Goal: Task Accomplishment & Management: Use online tool/utility

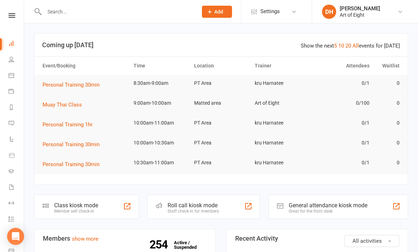
click at [86, 207] on div "Class kiosk mode" at bounding box center [76, 205] width 44 height 7
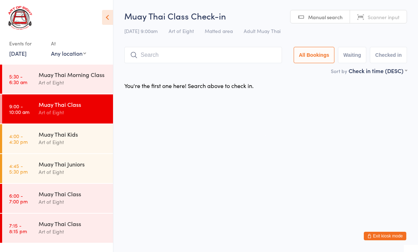
click at [154, 49] on input "search" at bounding box center [203, 55] width 158 height 16
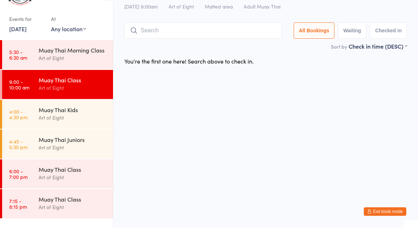
scroll to position [0, 0]
click at [168, 47] on input "Dani" at bounding box center [203, 55] width 158 height 16
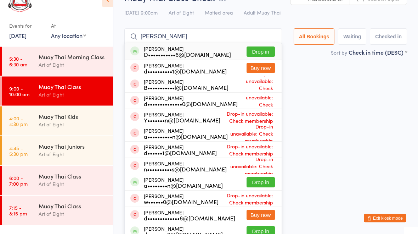
type input "Daniel"
click at [247, 244] on button "Drop in" at bounding box center [261, 249] width 28 height 10
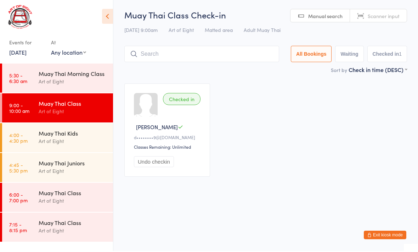
type input "U"
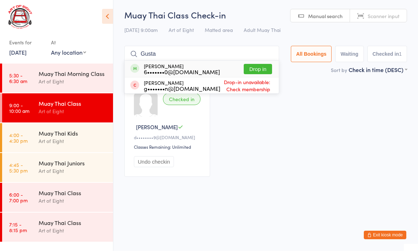
type input "Gusta"
click at [255, 67] on button "Drop in" at bounding box center [258, 70] width 28 height 10
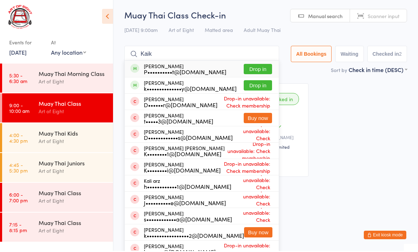
type input "Kaik"
click at [252, 88] on button "Drop in" at bounding box center [258, 86] width 28 height 10
